Goal: Task Accomplishment & Management: Manage account settings

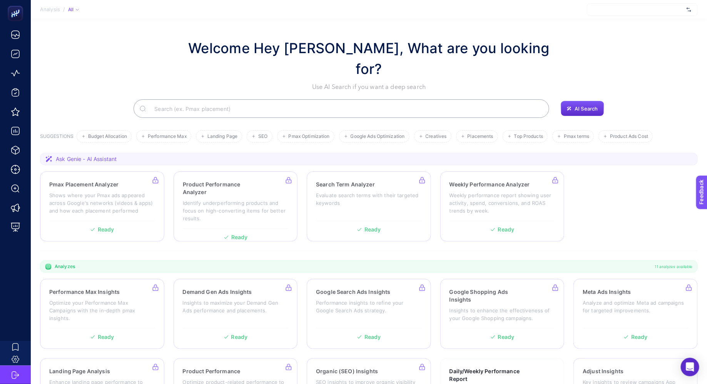
click at [619, 7] on div at bounding box center [642, 9] width 111 height 12
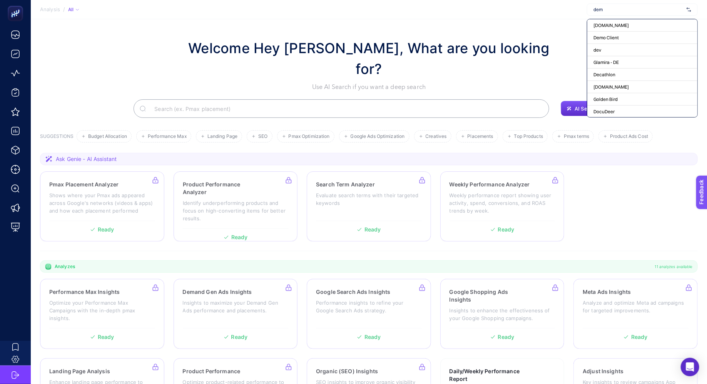
type input "demo"
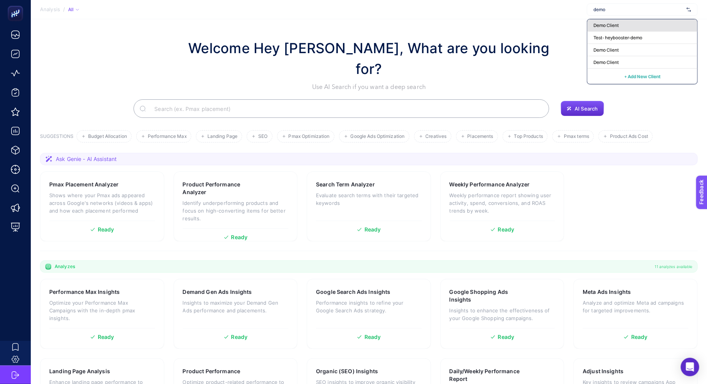
click at [610, 23] on span "Demo Client" at bounding box center [605, 25] width 25 height 6
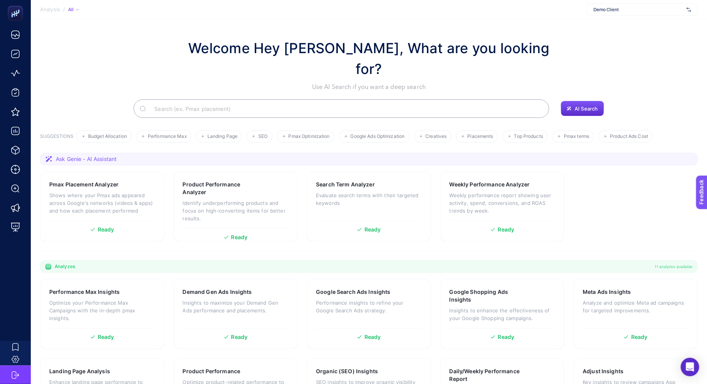
click at [91, 68] on div "Welcome Hey [PERSON_NAME], What are you looking for? Use AI Search if you want …" at bounding box center [368, 65] width 657 height 54
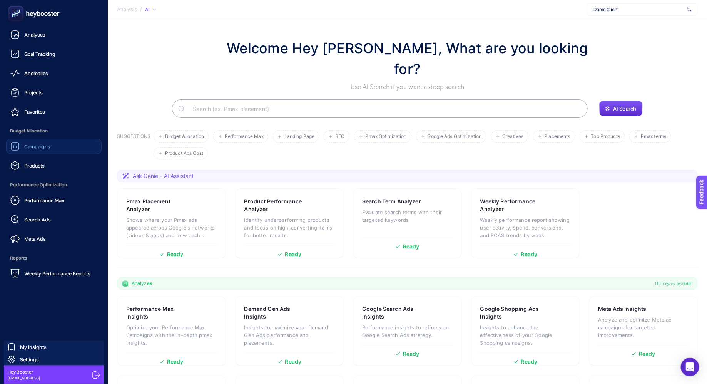
click at [52, 149] on link "Campaigns" at bounding box center [53, 145] width 95 height 15
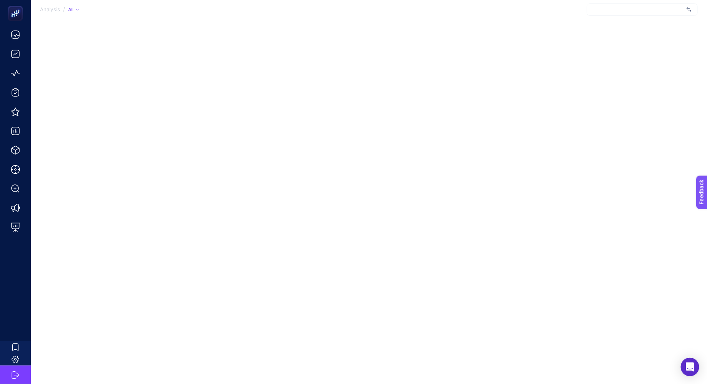
click at [655, 8] on div at bounding box center [642, 9] width 111 height 12
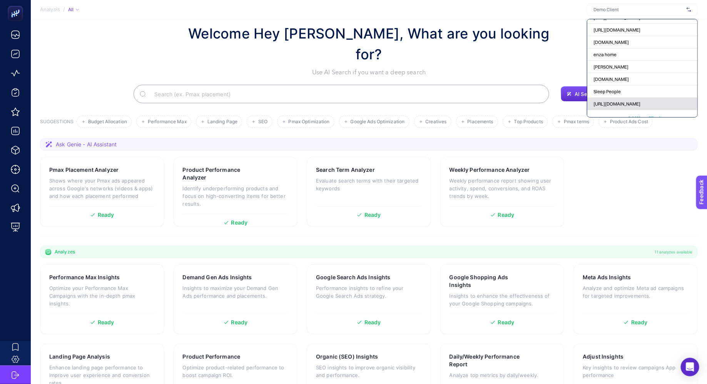
scroll to position [16, 0]
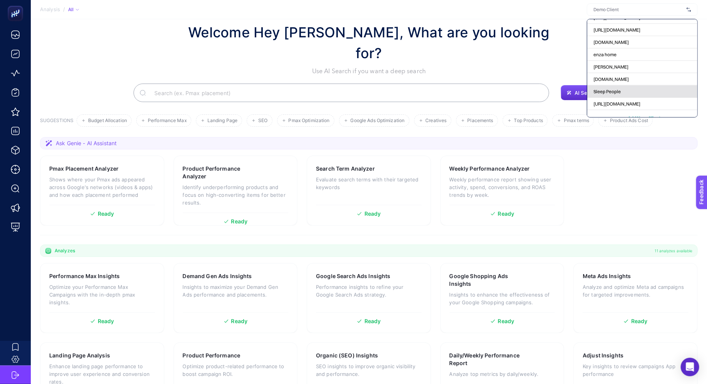
click at [623, 85] on div "Sleep People" at bounding box center [642, 91] width 110 height 12
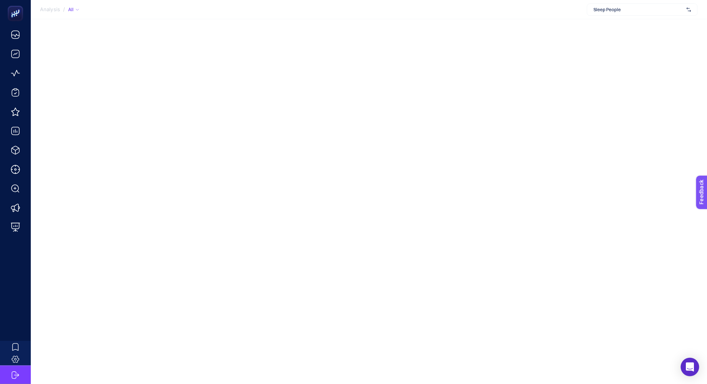
scroll to position [0, 0]
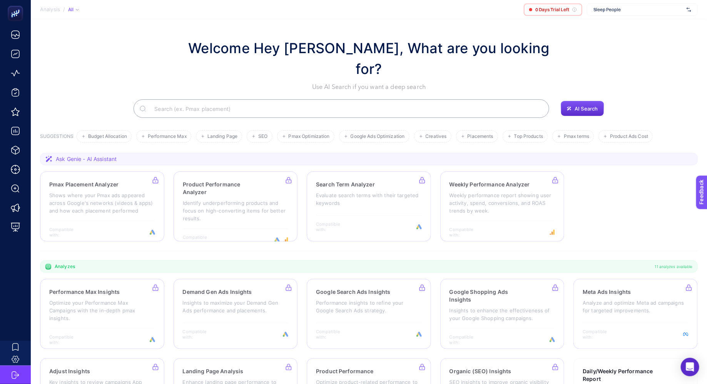
click at [427, 47] on h1 "Welcome Hey [PERSON_NAME], What are you looking for?" at bounding box center [368, 59] width 377 height 42
click at [650, 12] on span "Sleep People" at bounding box center [638, 10] width 90 height 6
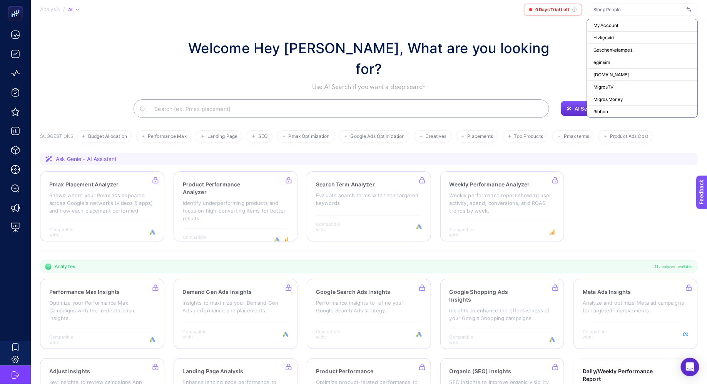
click at [177, 59] on div "Welcome Hey [PERSON_NAME], What are you looking for? Use AI Search if you want …" at bounding box center [368, 65] width 657 height 54
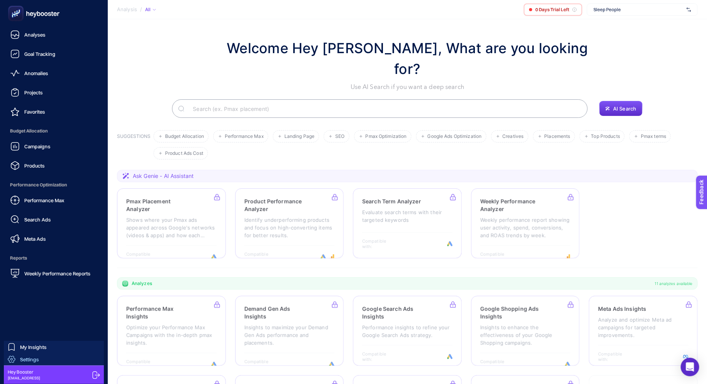
click at [37, 360] on span "Settings" at bounding box center [29, 359] width 19 height 6
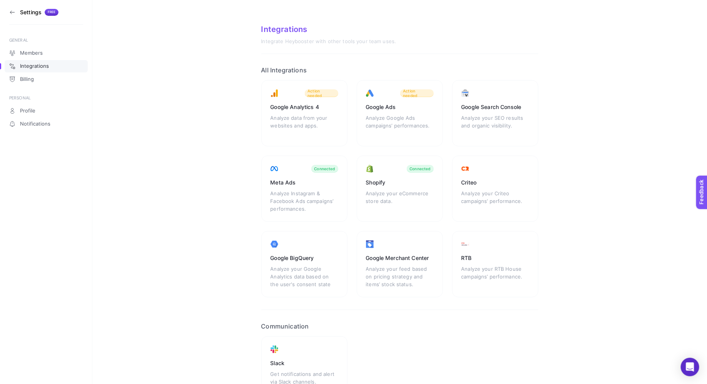
click at [120, 92] on section "Integrations Integrate Heybooster with other tools your team uses. All Integrat…" at bounding box center [399, 219] width 614 height 439
click at [11, 10] on icon at bounding box center [12, 12] width 6 height 6
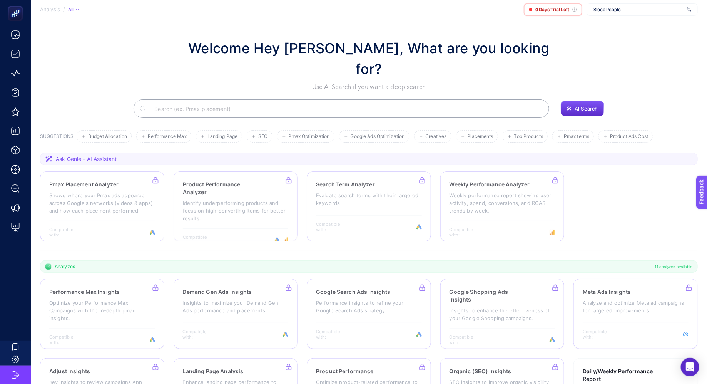
click at [613, 9] on span "Sleep People" at bounding box center [638, 10] width 90 height 6
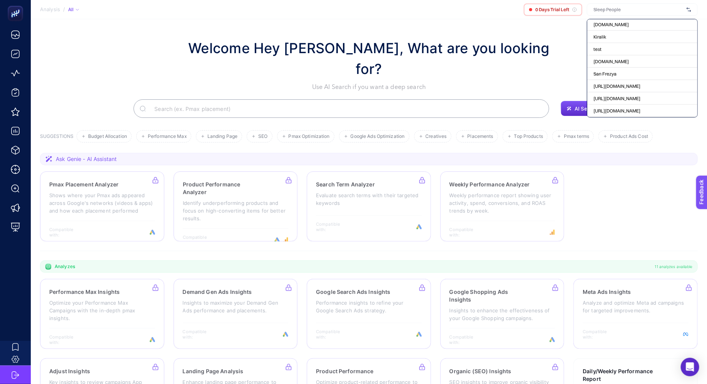
scroll to position [32975, 0]
click at [633, 101] on span "https://nuvecore.com" at bounding box center [616, 104] width 47 height 6
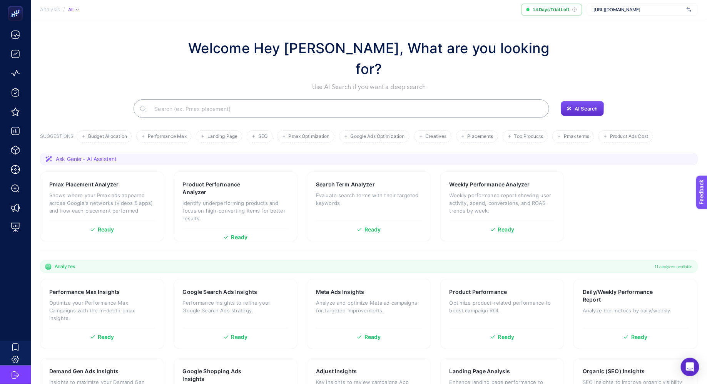
click at [87, 99] on div "AI Search" at bounding box center [368, 108] width 657 height 18
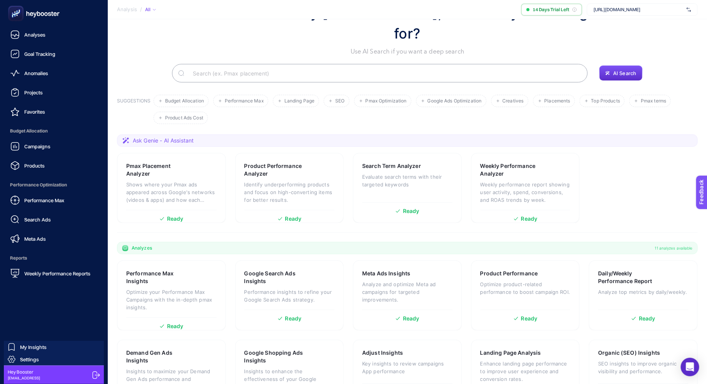
scroll to position [0, 0]
